Goal: Information Seeking & Learning: Learn about a topic

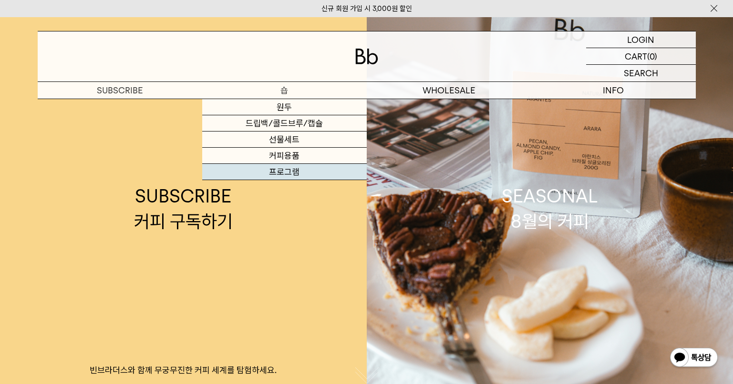
click at [278, 176] on link "프로그램" at bounding box center [284, 172] width 165 height 16
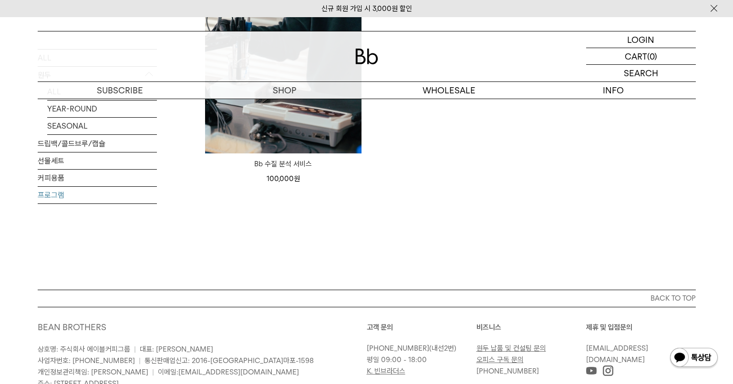
scroll to position [95, 0]
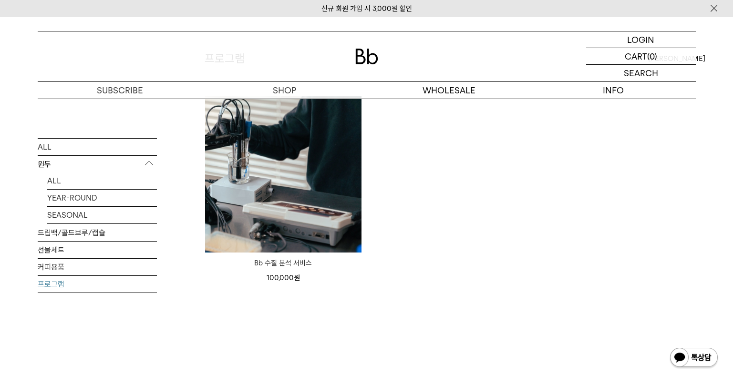
click at [51, 285] on link "프로그램" at bounding box center [97, 284] width 119 height 17
